Goal: Information Seeking & Learning: Find specific fact

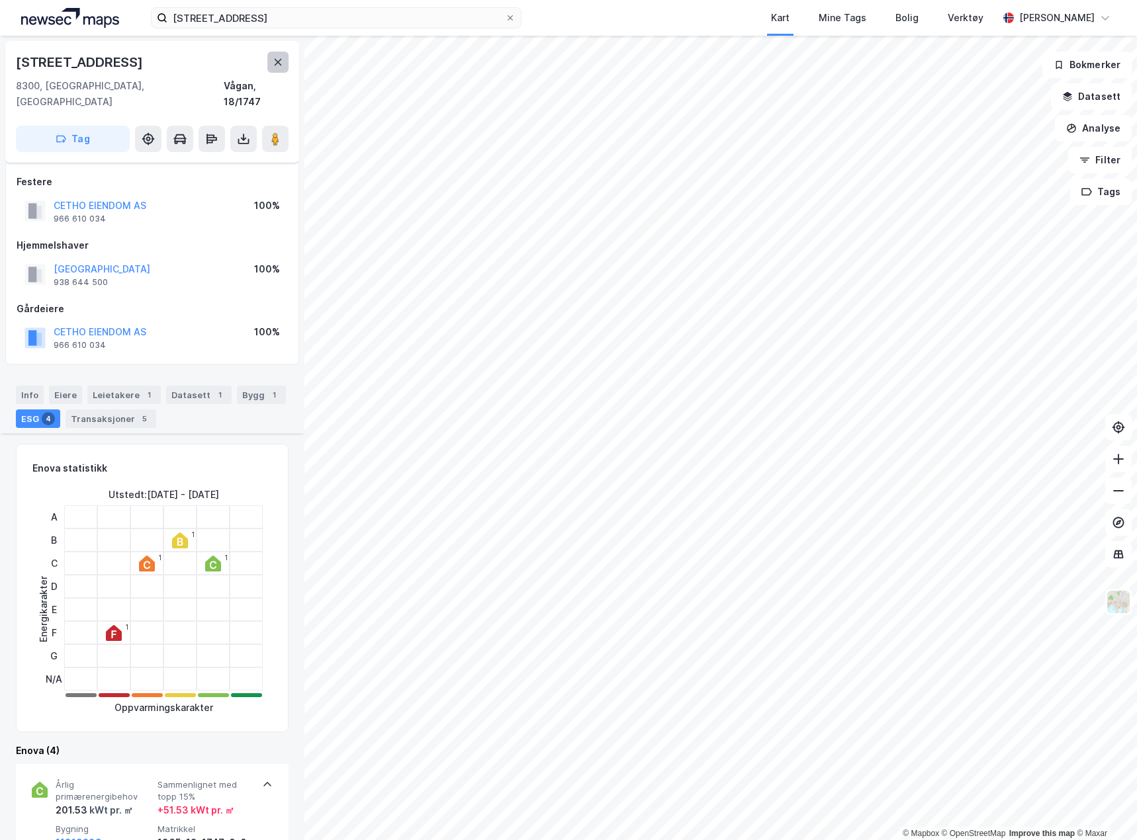
scroll to position [410, 0]
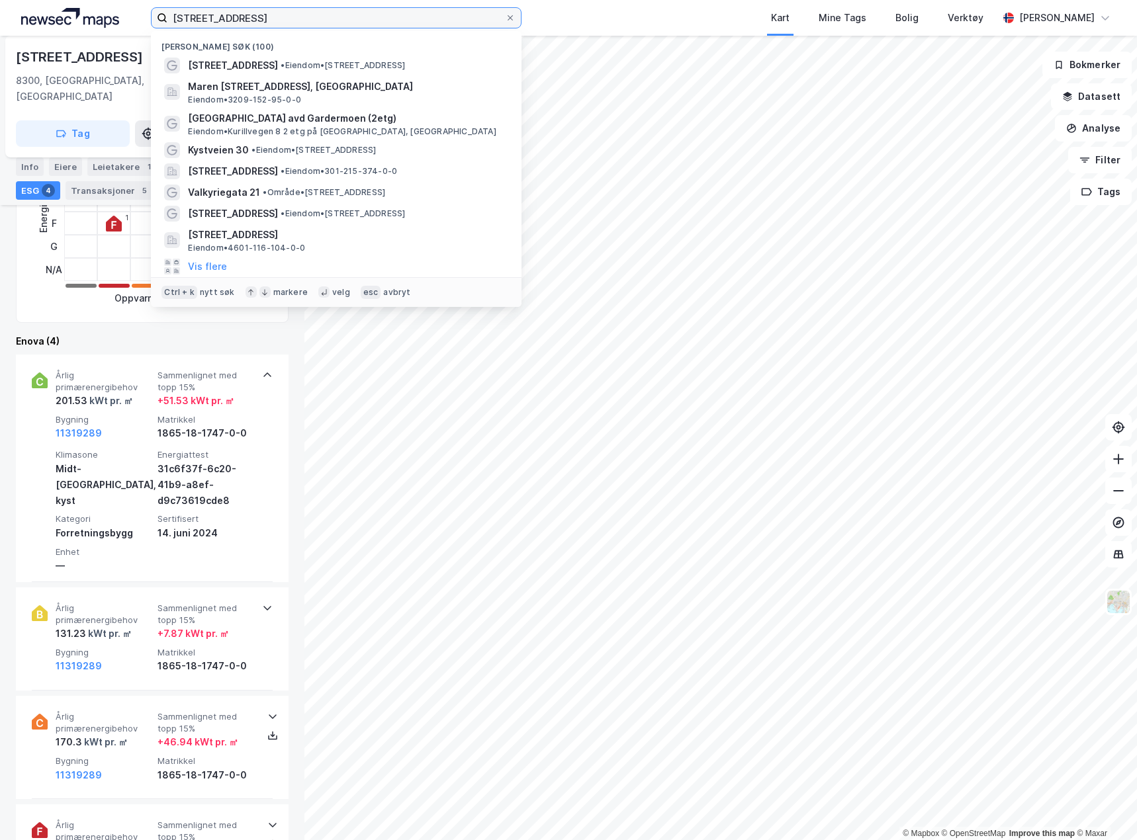
drag, startPoint x: 269, startPoint y: 17, endPoint x: -27, endPoint y: 19, distance: 295.8
click at [0, 19] on html "[STREET_ADDRESS] Nylige søk (100) [STREET_ADDRESS] • Eiendom • [STREET_ADDRESS]…" at bounding box center [568, 420] width 1137 height 840
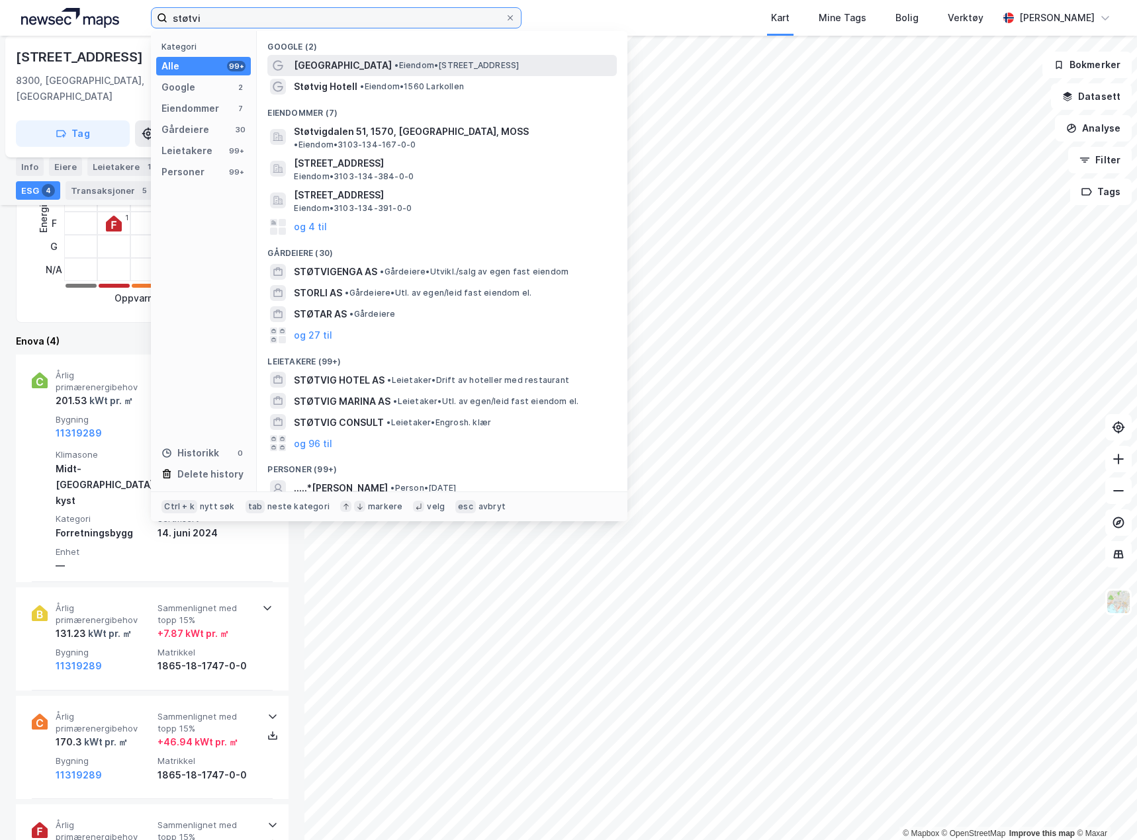
type input "støtvi"
click at [338, 60] on span "[GEOGRAPHIC_DATA]" at bounding box center [343, 66] width 98 height 16
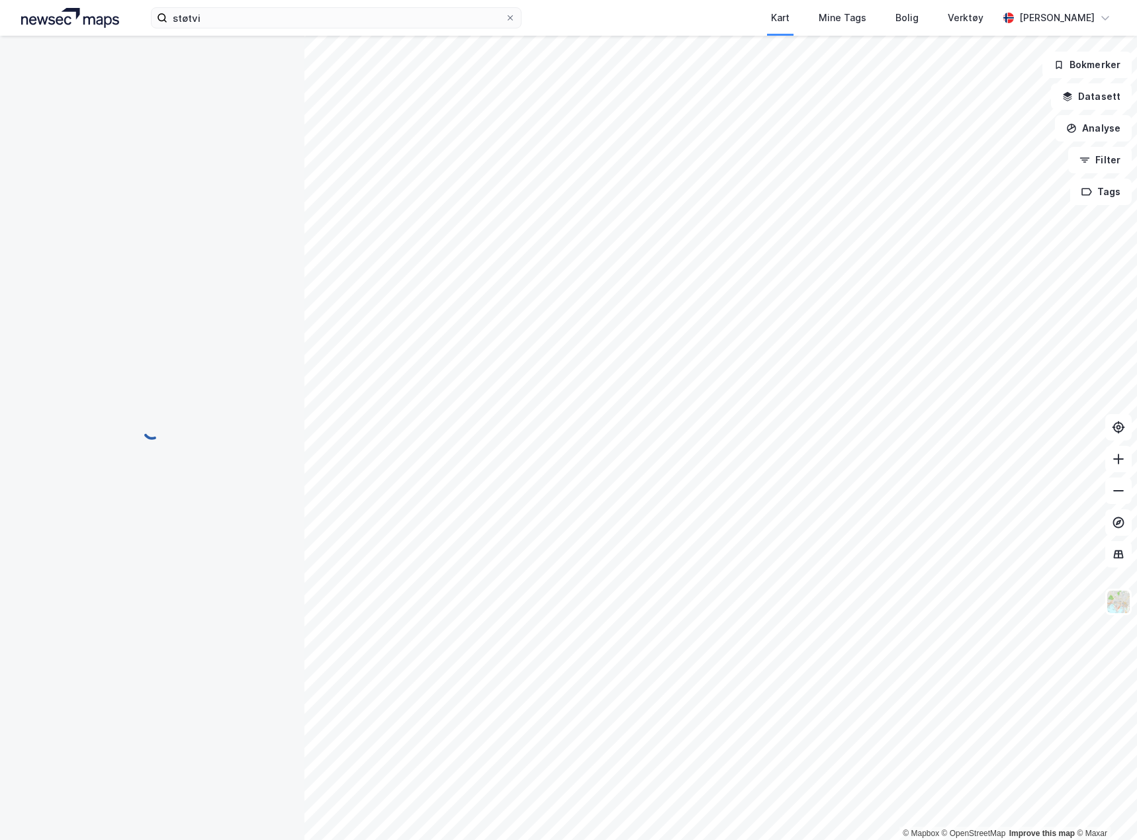
scroll to position [64, 0]
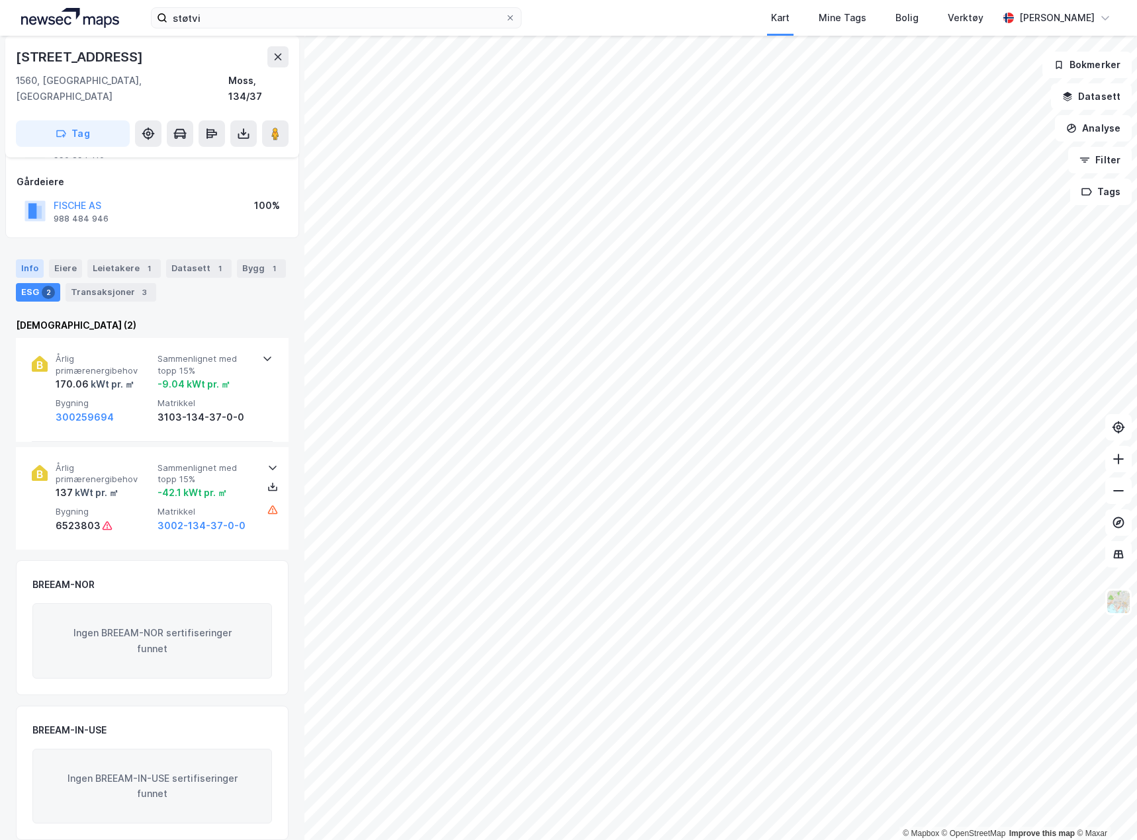
click at [32, 259] on div "Info" at bounding box center [30, 268] width 28 height 19
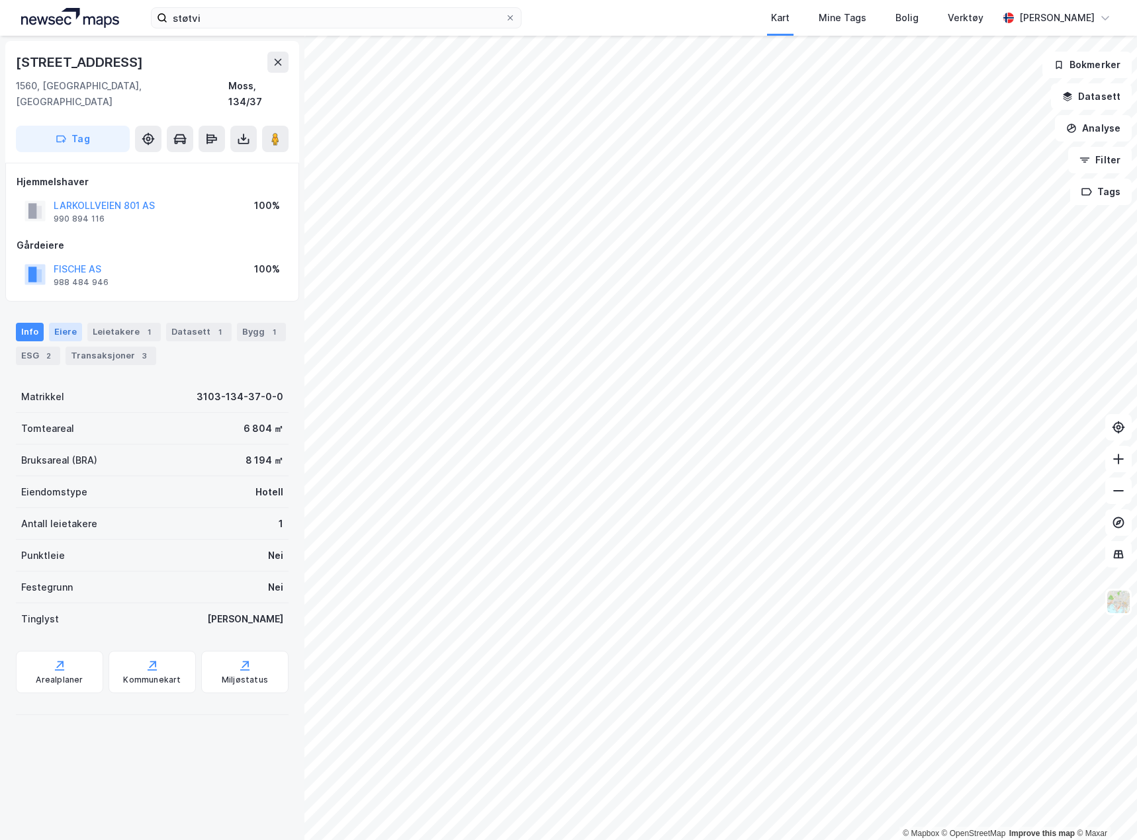
click at [73, 323] on div "Eiere" at bounding box center [65, 332] width 33 height 19
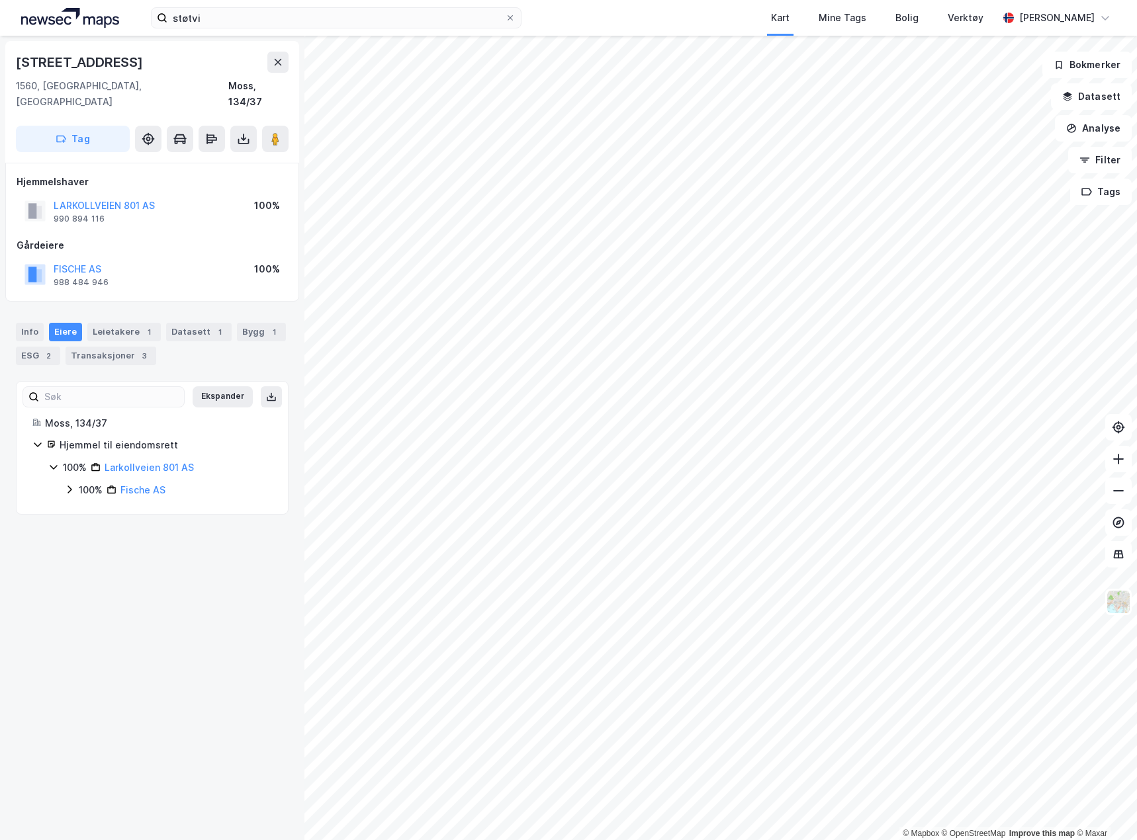
click at [65, 484] on icon at bounding box center [69, 489] width 11 height 11
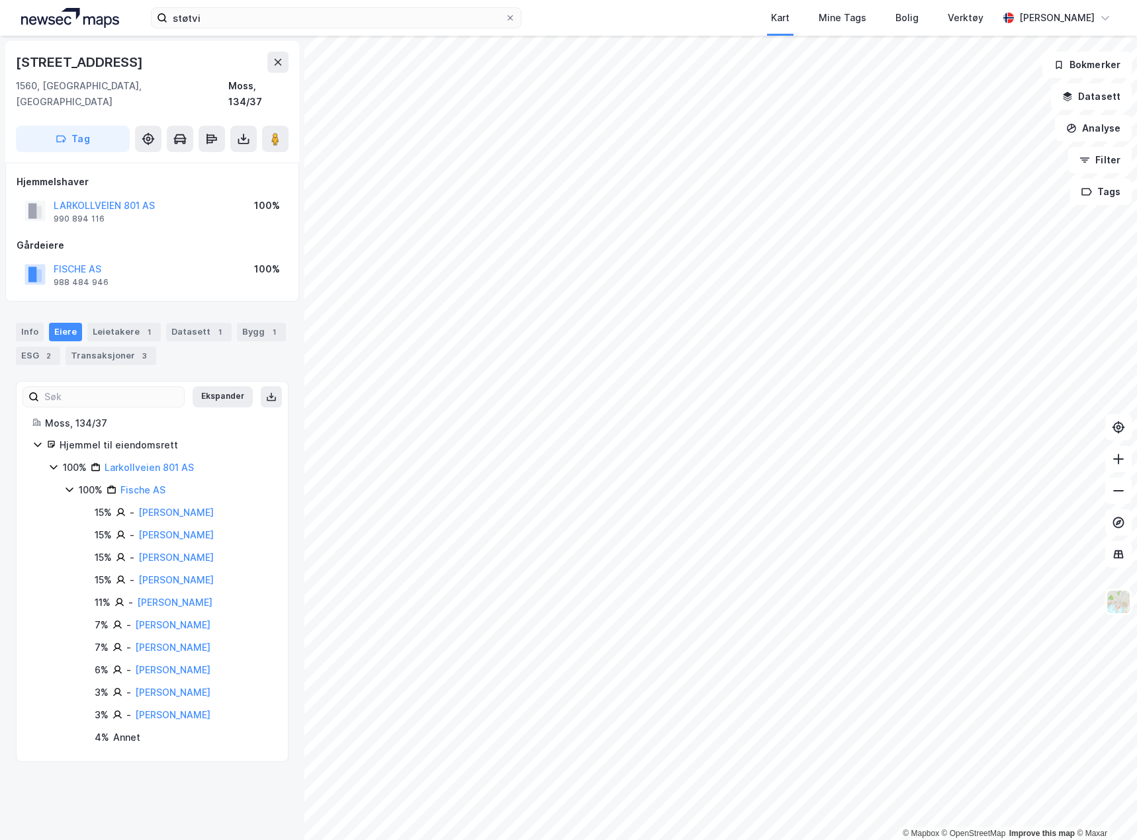
click at [65, 484] on icon at bounding box center [69, 489] width 11 height 11
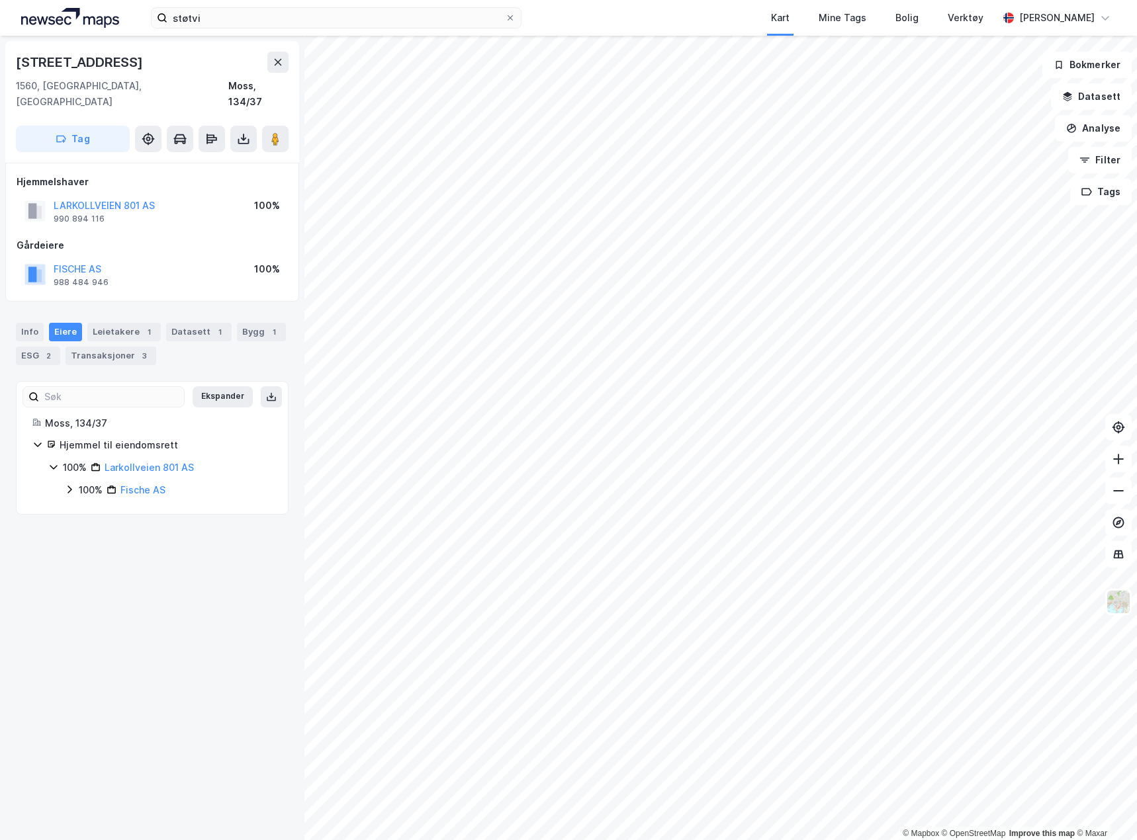
click at [38, 439] on icon at bounding box center [37, 444] width 11 height 11
click at [49, 23] on img at bounding box center [70, 18] width 98 height 20
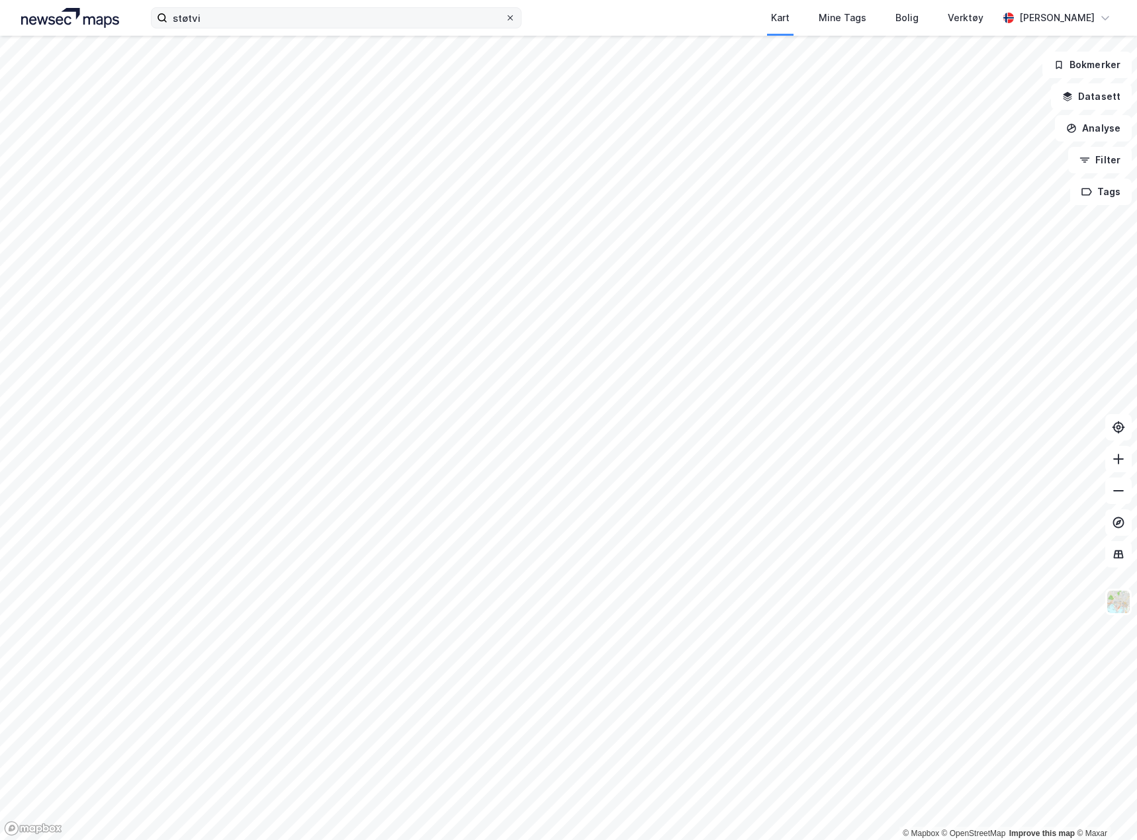
click at [512, 18] on icon at bounding box center [510, 18] width 8 height 8
click at [505, 18] on input "støtvi" at bounding box center [336, 18] width 338 height 20
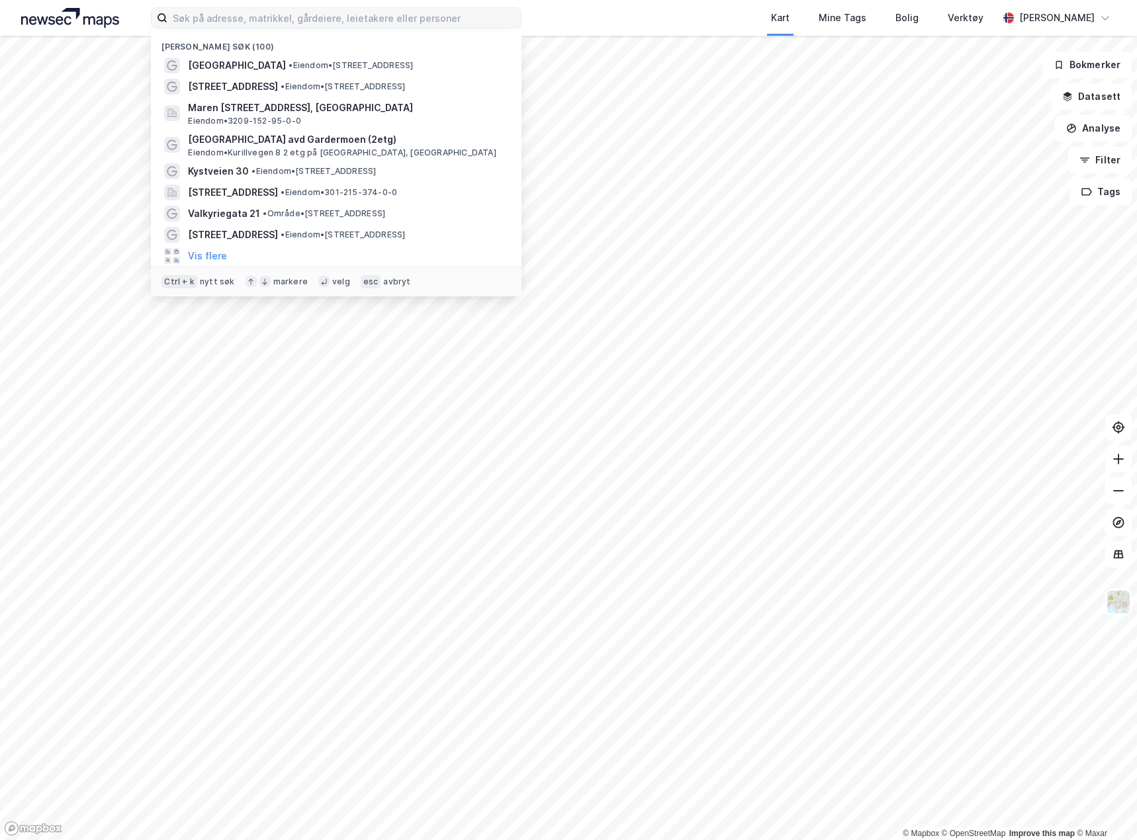
click at [564, 17] on div "Nylige søk (100) [GEOGRAPHIC_DATA] • Eiendom • [STREET_ADDRESS], [GEOGRAPHIC_DA…" at bounding box center [568, 18] width 1137 height 36
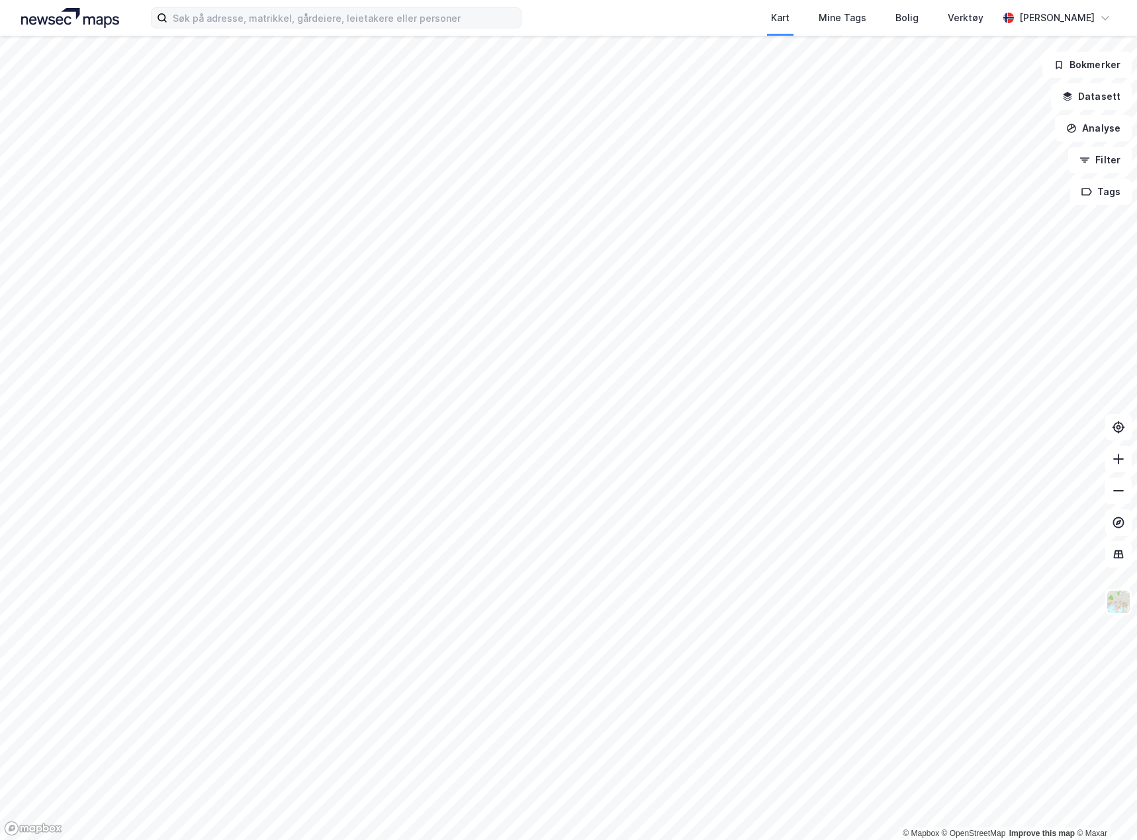
click at [224, 32] on div "Kart Mine Tags Bolig Verktøy [PERSON_NAME]" at bounding box center [568, 18] width 1137 height 36
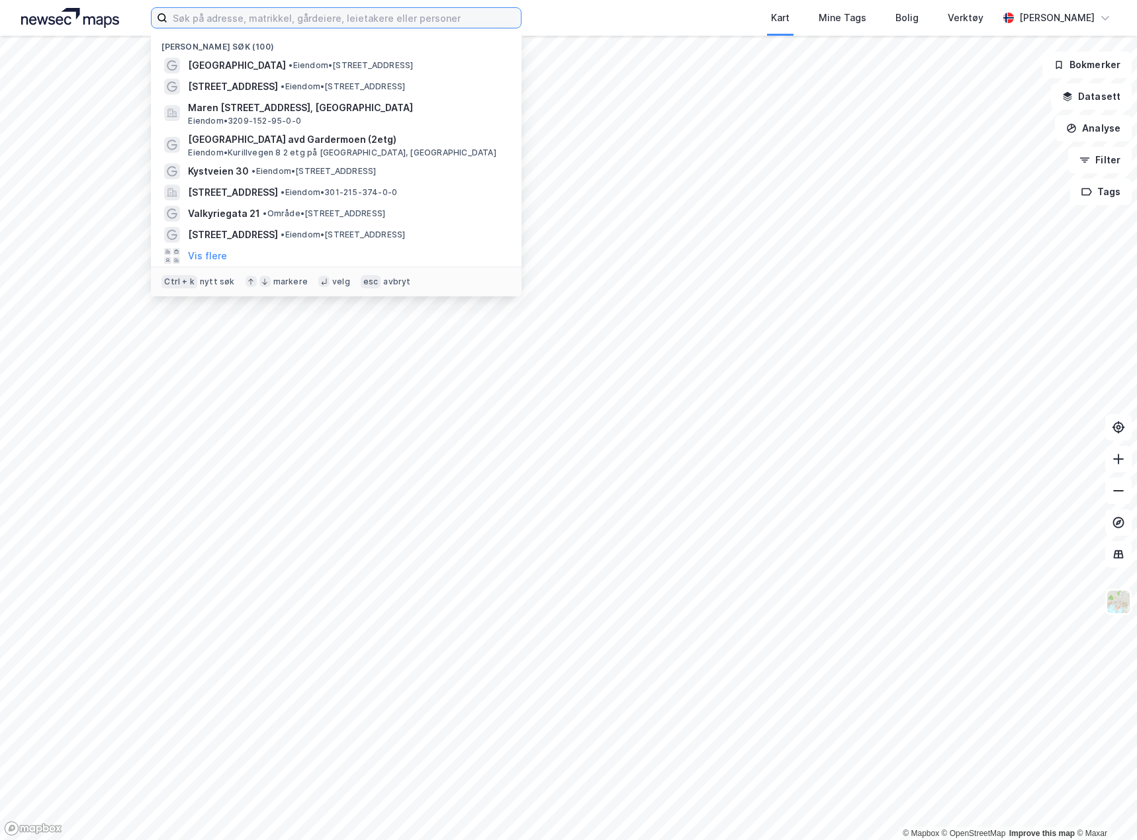
click at [227, 25] on input at bounding box center [343, 18] width 353 height 20
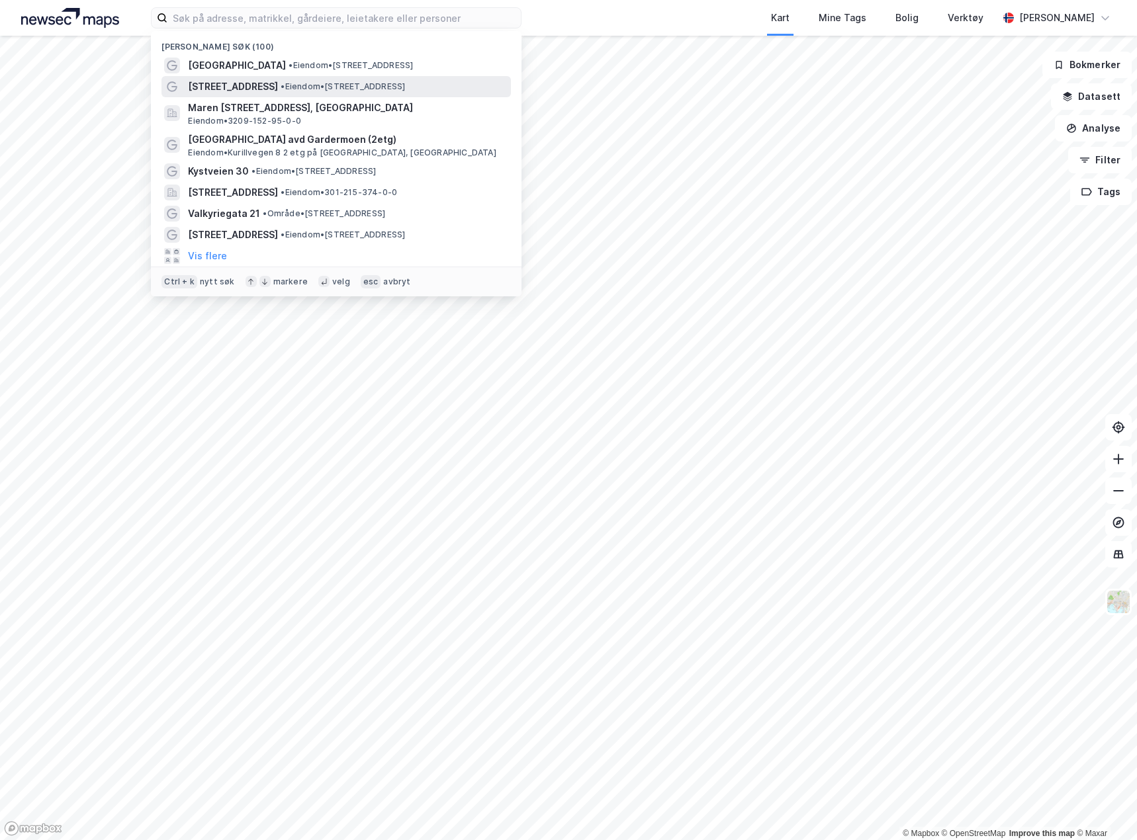
click at [233, 82] on span "[STREET_ADDRESS]" at bounding box center [233, 87] width 90 height 16
